Goal: Navigation & Orientation: Find specific page/section

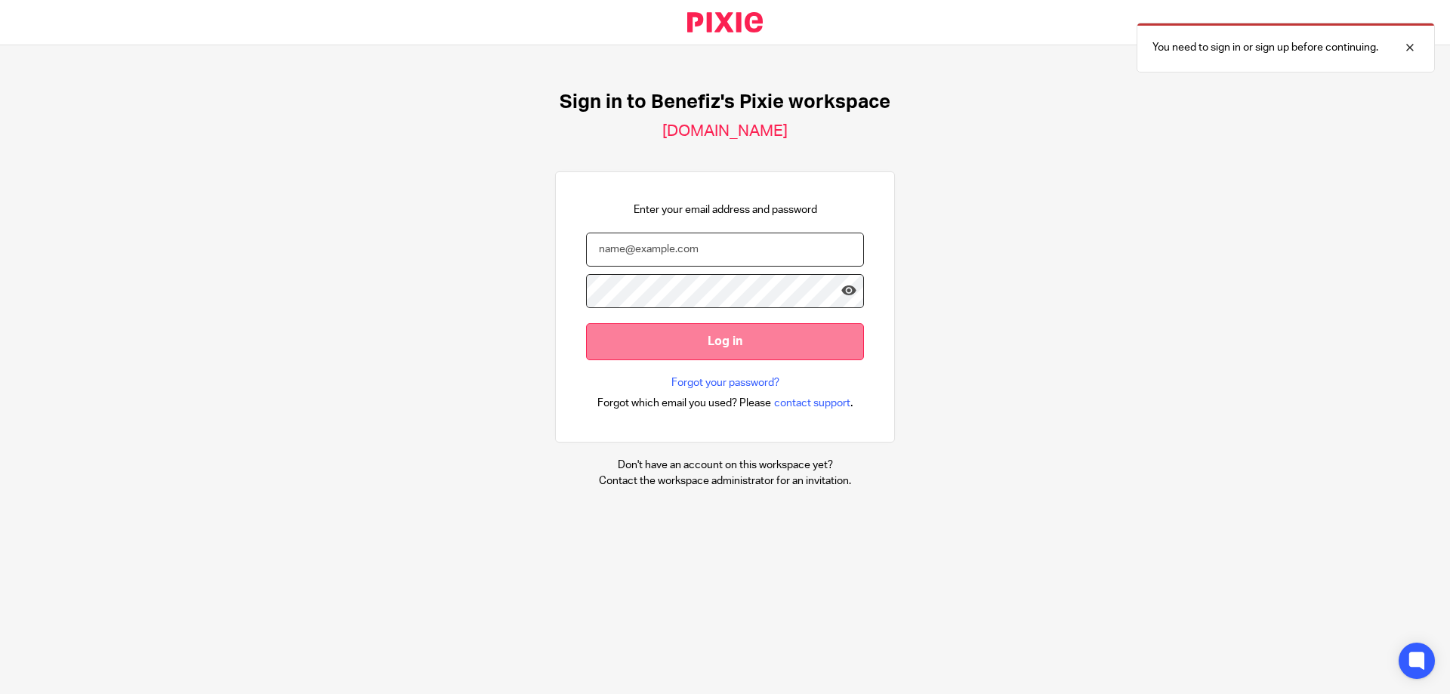
type input "Patrick.Rafferty@Benefiz.co.uk"
click at [749, 340] on input "Log in" at bounding box center [725, 341] width 278 height 37
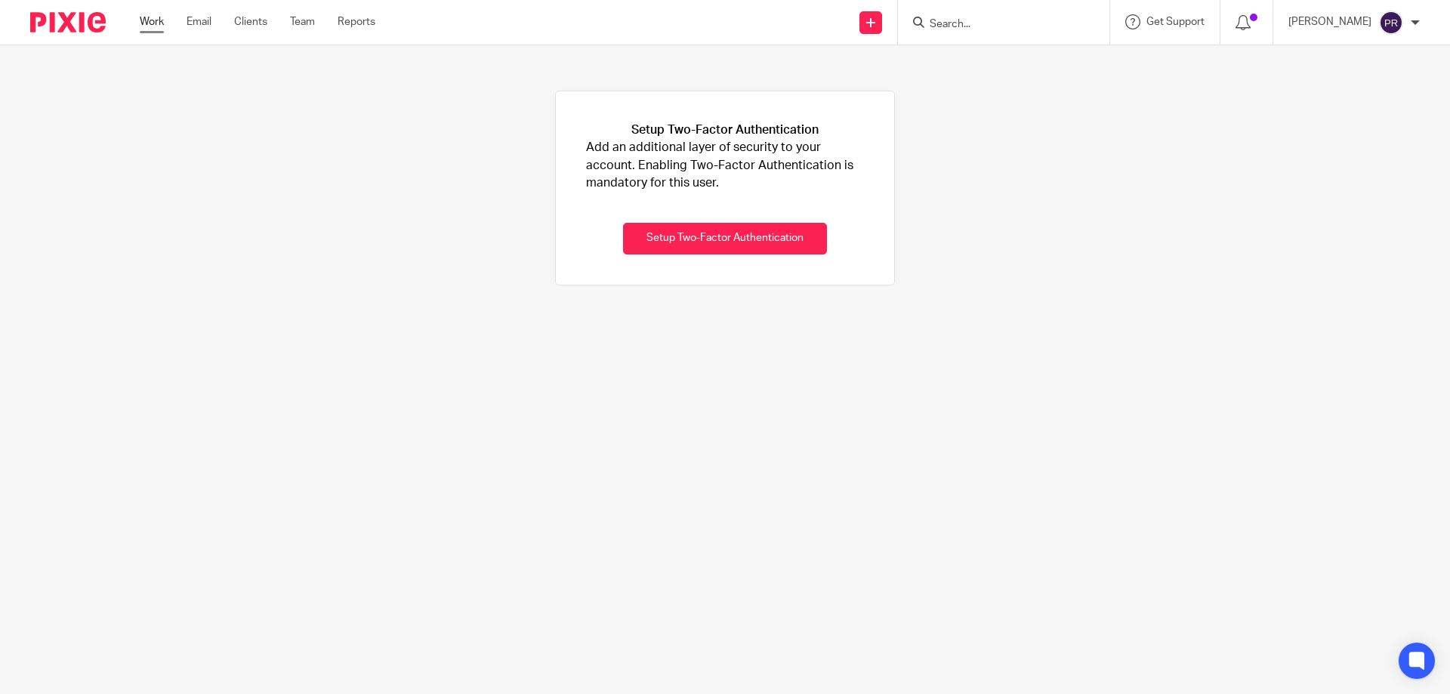
click at [160, 21] on link "Work" at bounding box center [152, 21] width 24 height 15
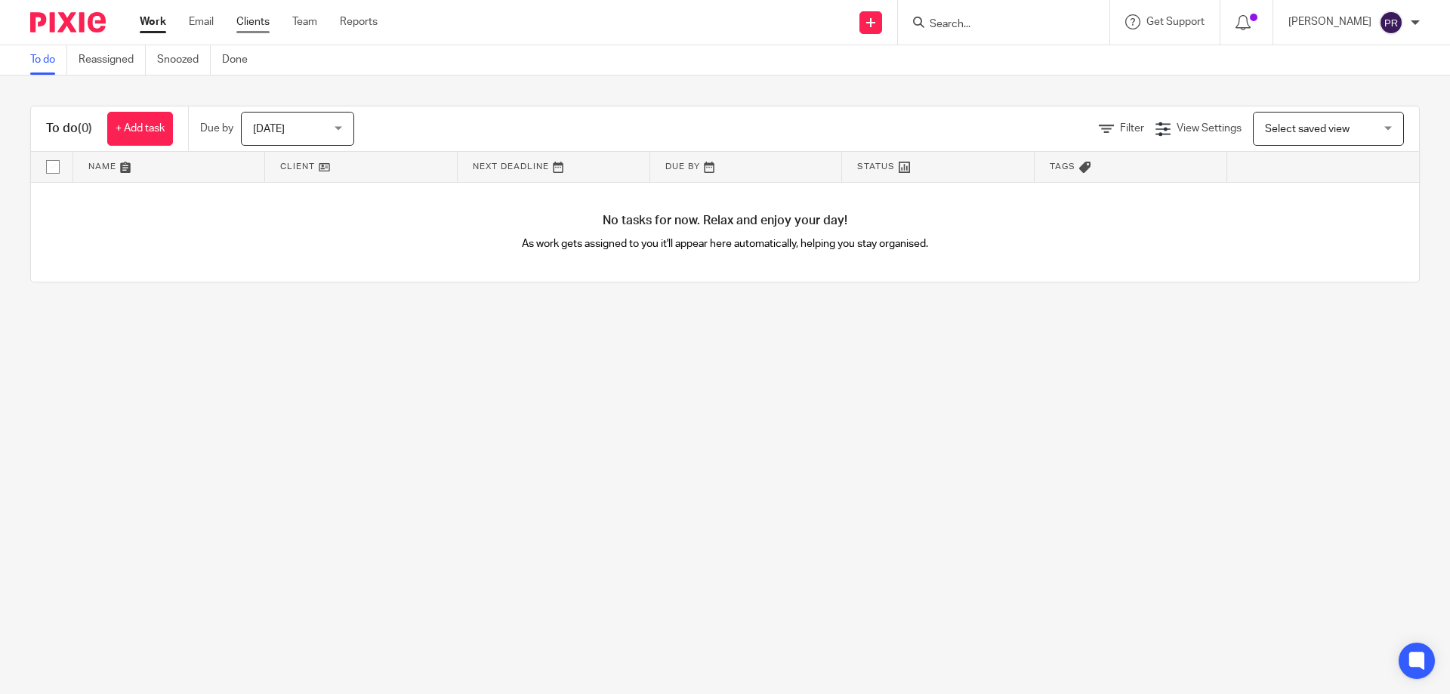
click at [240, 16] on link "Clients" at bounding box center [252, 21] width 33 height 15
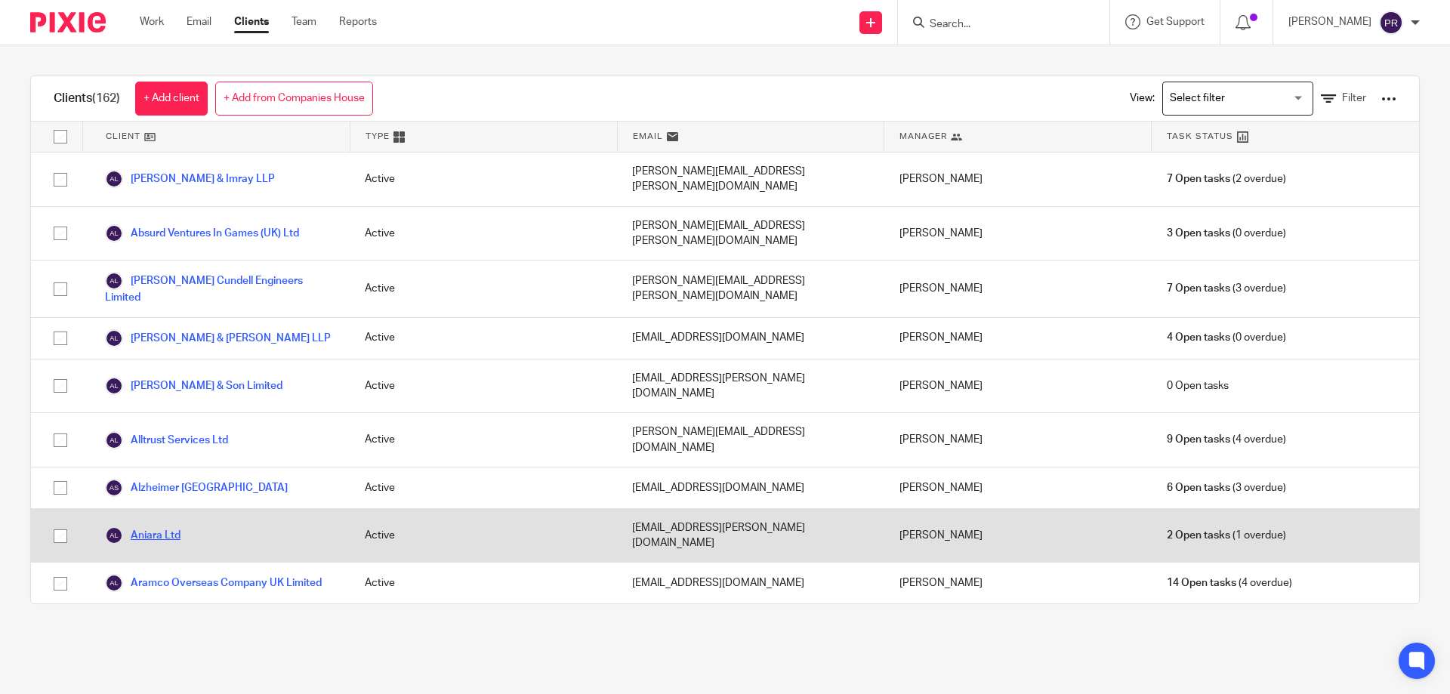
click at [162, 527] on link "Aniara Ltd" at bounding box center [143, 536] width 76 height 18
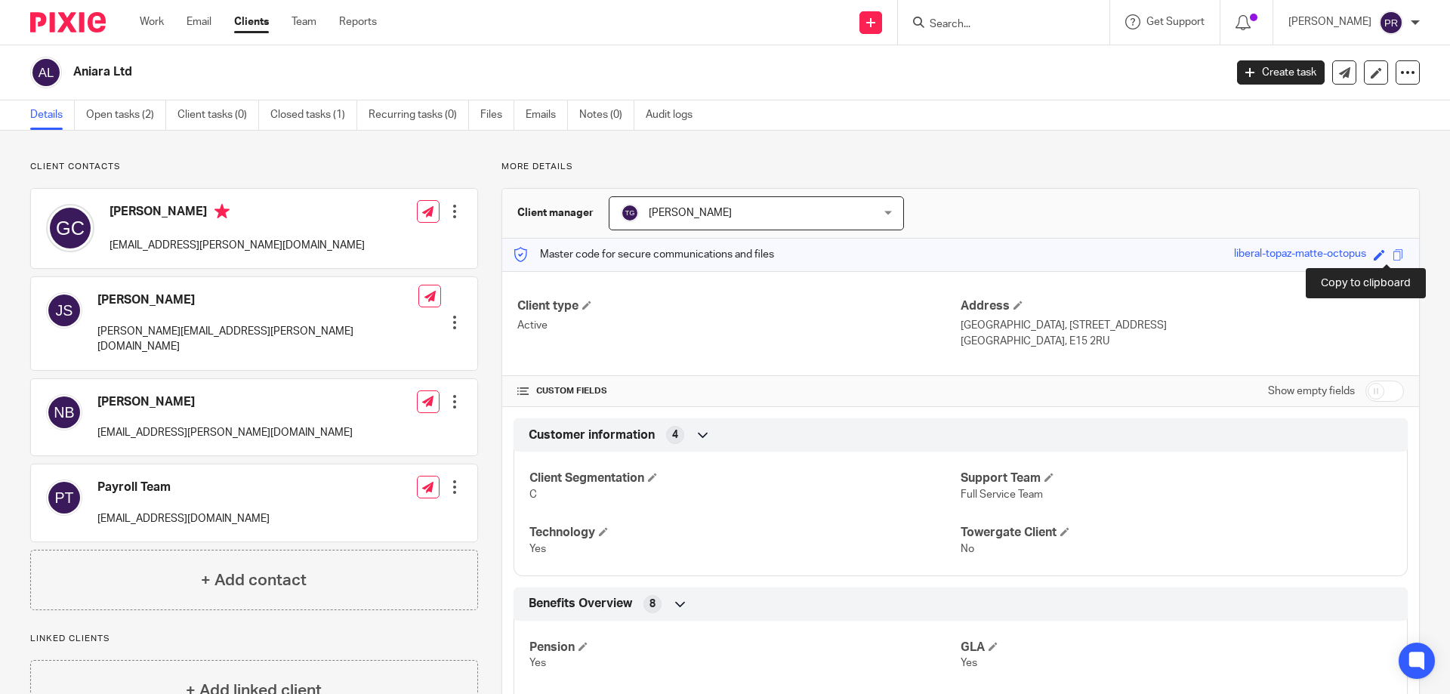
click at [1393, 253] on span at bounding box center [1398, 254] width 11 height 11
